Goal: Navigation & Orientation: Find specific page/section

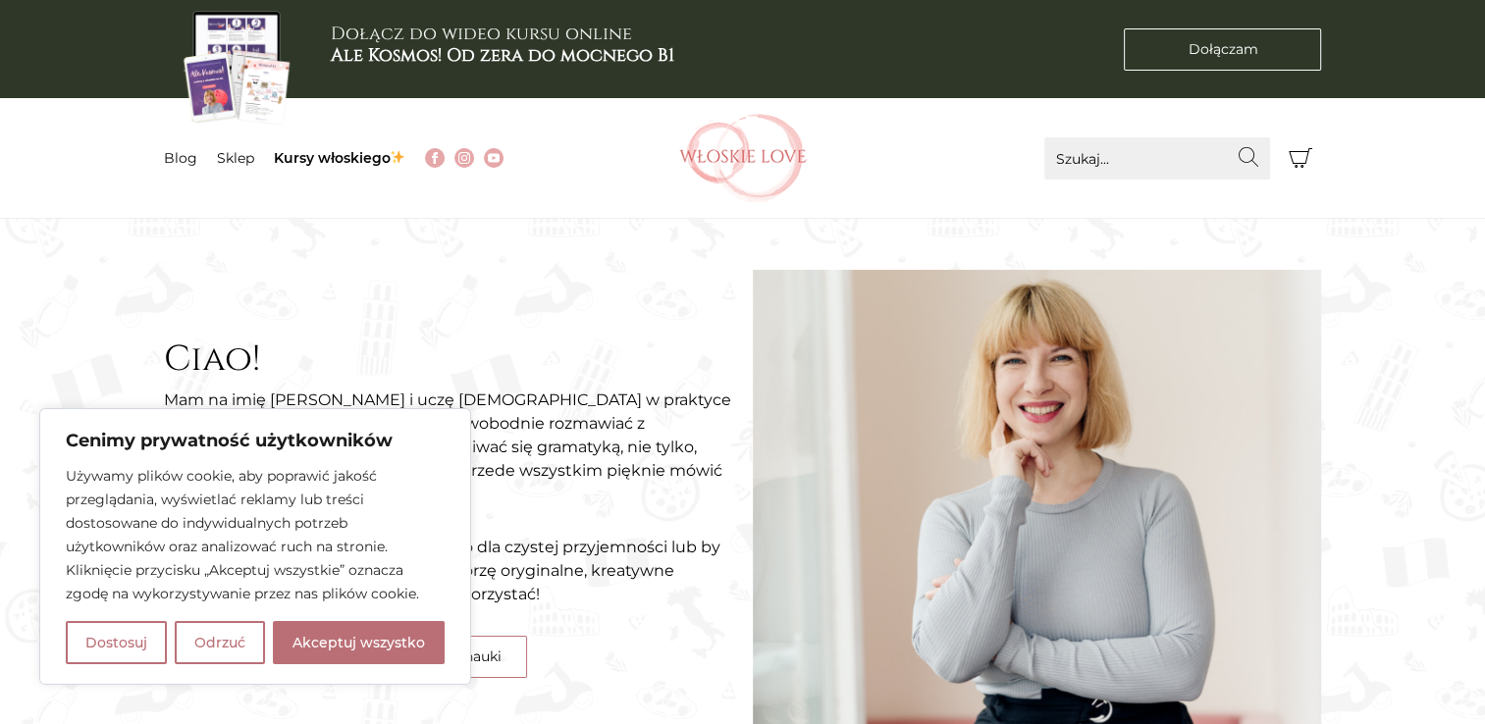
click at [753, 160] on img at bounding box center [743, 158] width 128 height 88
click at [343, 642] on button "Akceptuj wszystko" at bounding box center [359, 642] width 172 height 43
checkbox input "true"
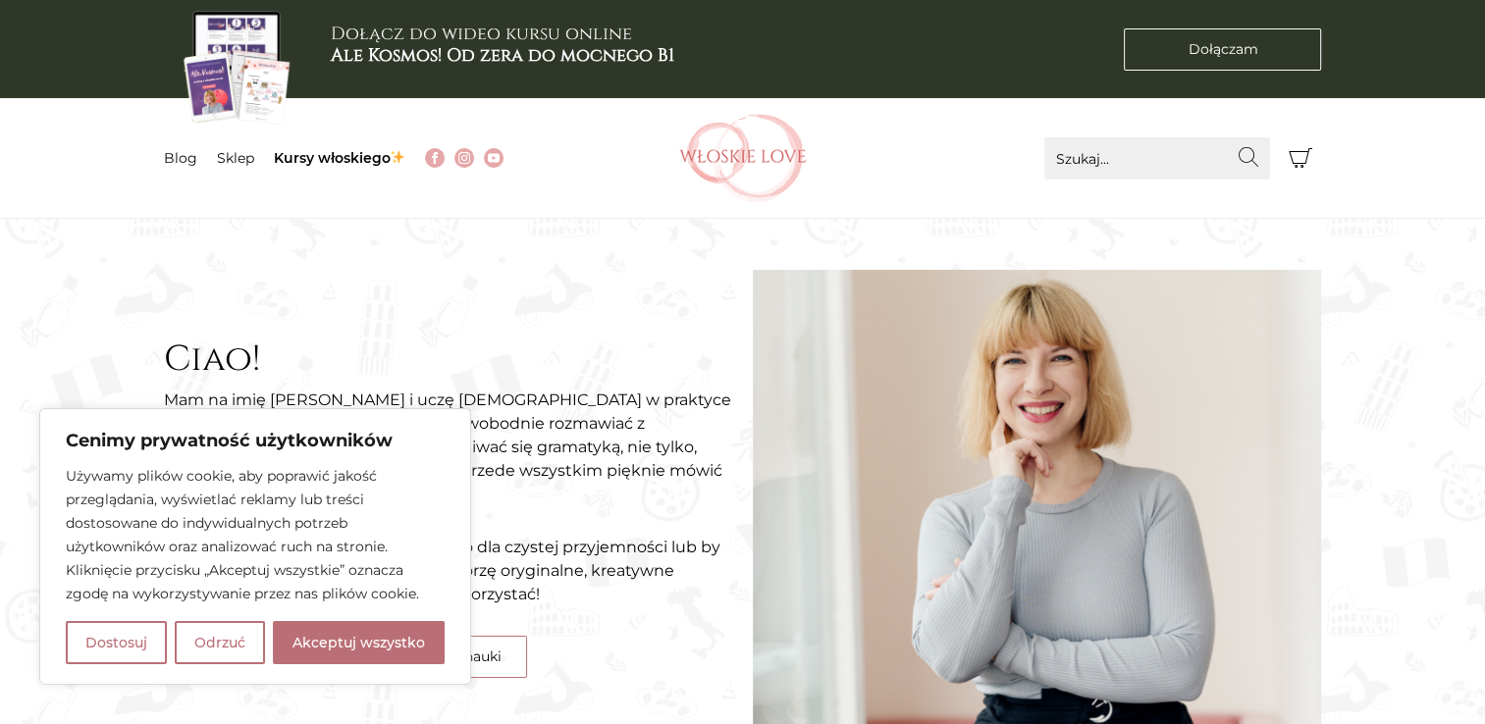
checkbox input "true"
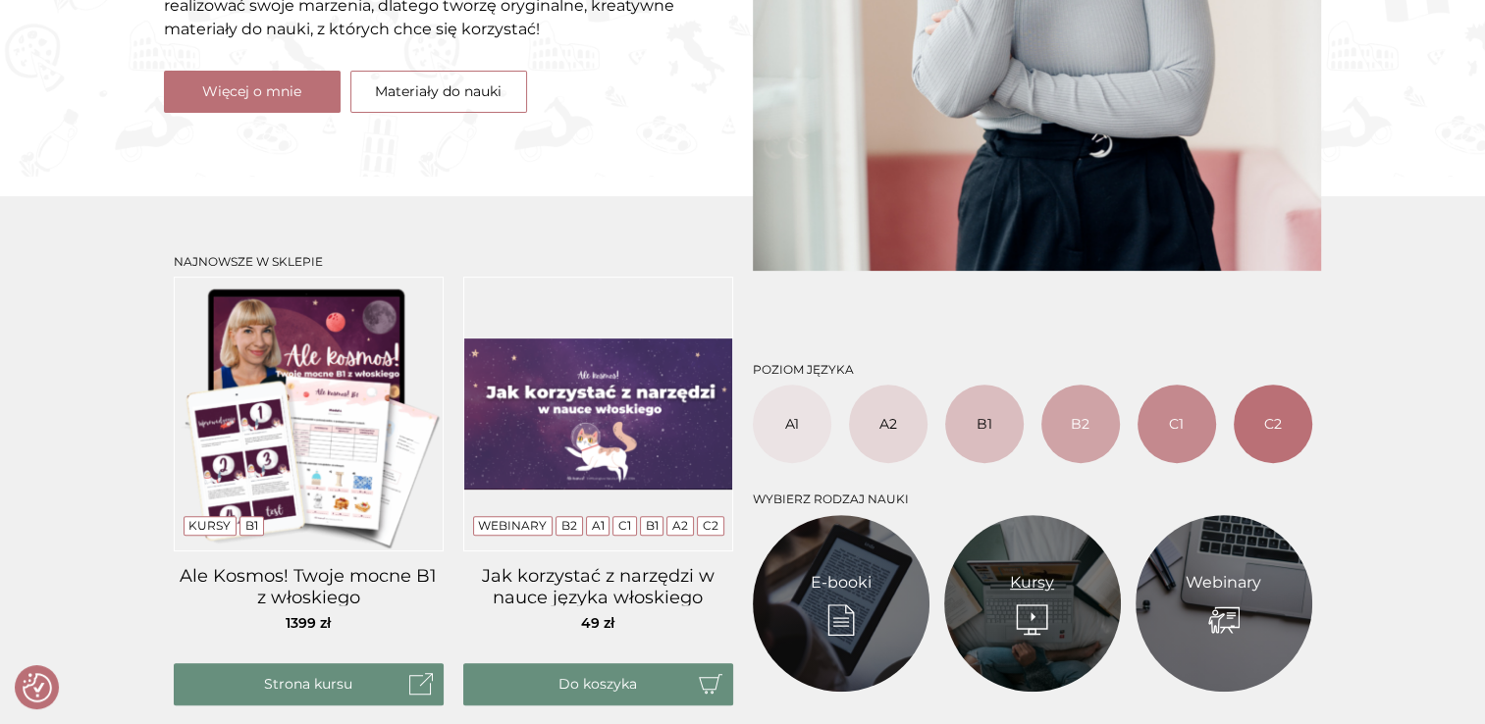
scroll to position [687, 0]
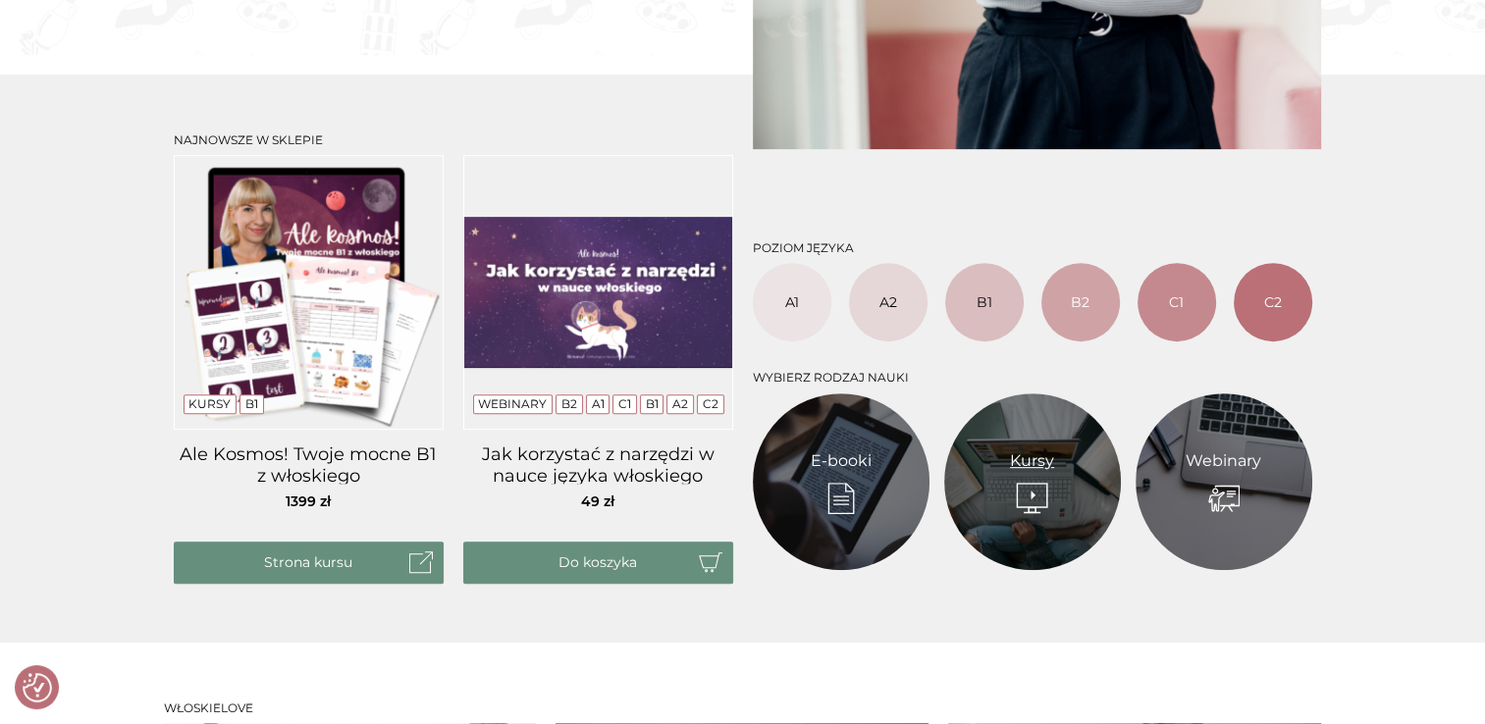
click at [1033, 460] on link "Kursy" at bounding box center [1032, 462] width 44 height 24
